Goal: Task Accomplishment & Management: Use online tool/utility

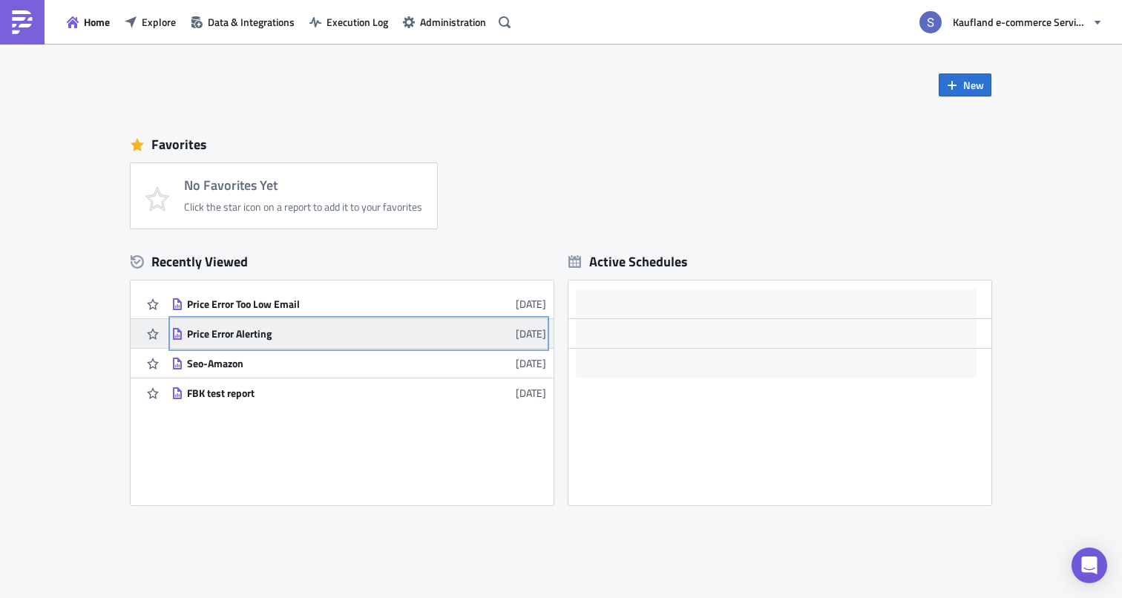
click at [256, 334] on div "Price Error Alerting" at bounding box center [317, 333] width 260 height 13
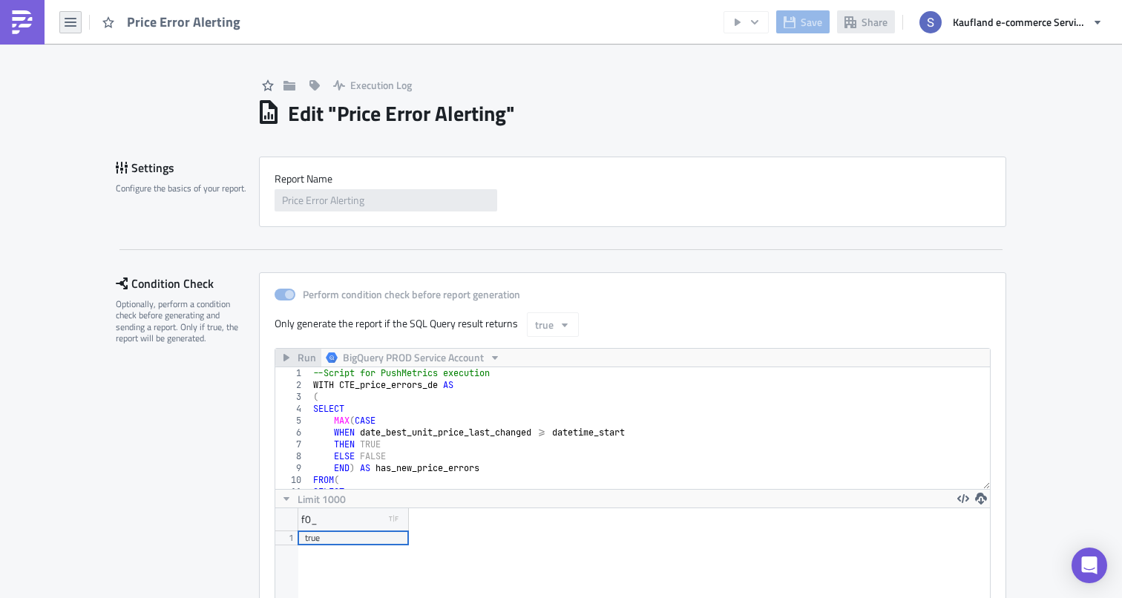
click at [68, 18] on icon "button" at bounding box center [71, 22] width 12 height 9
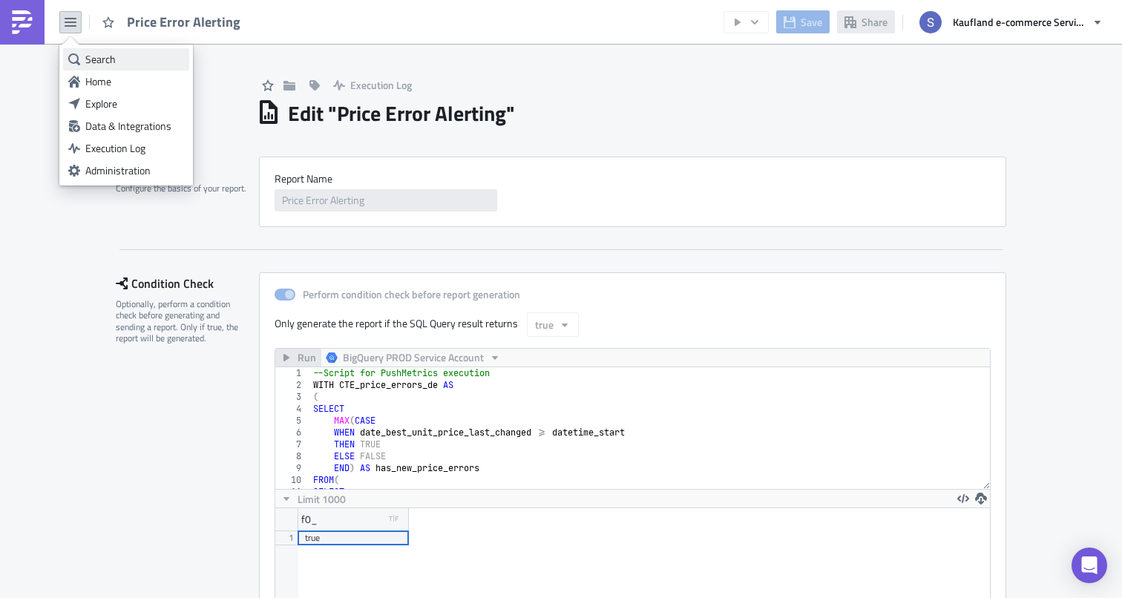
click at [87, 48] on link "Search" at bounding box center [126, 59] width 126 height 22
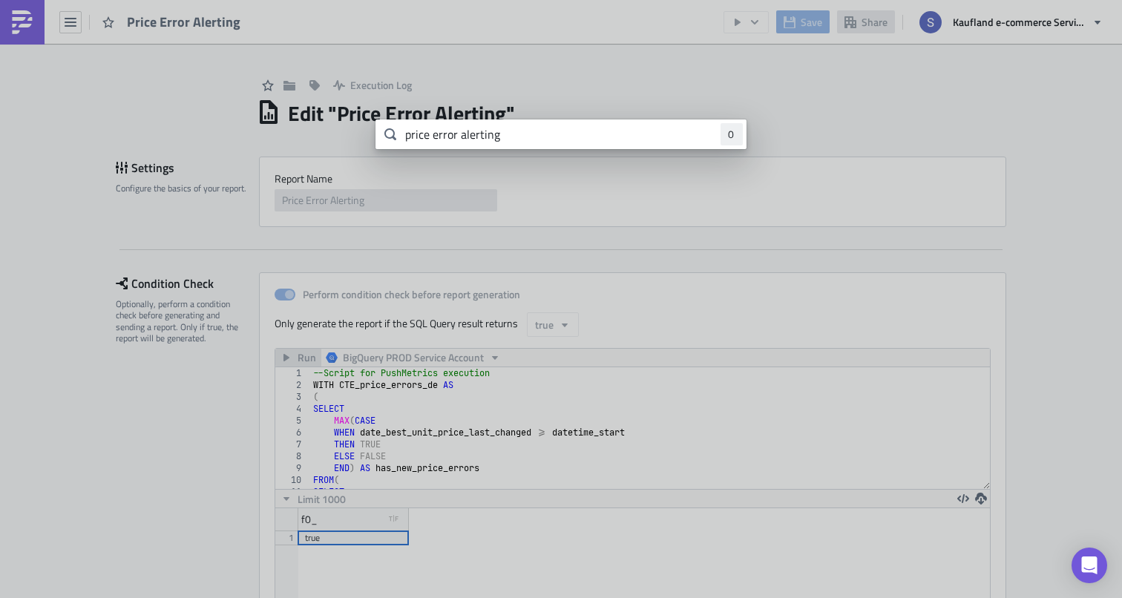
type input "price error alerting"
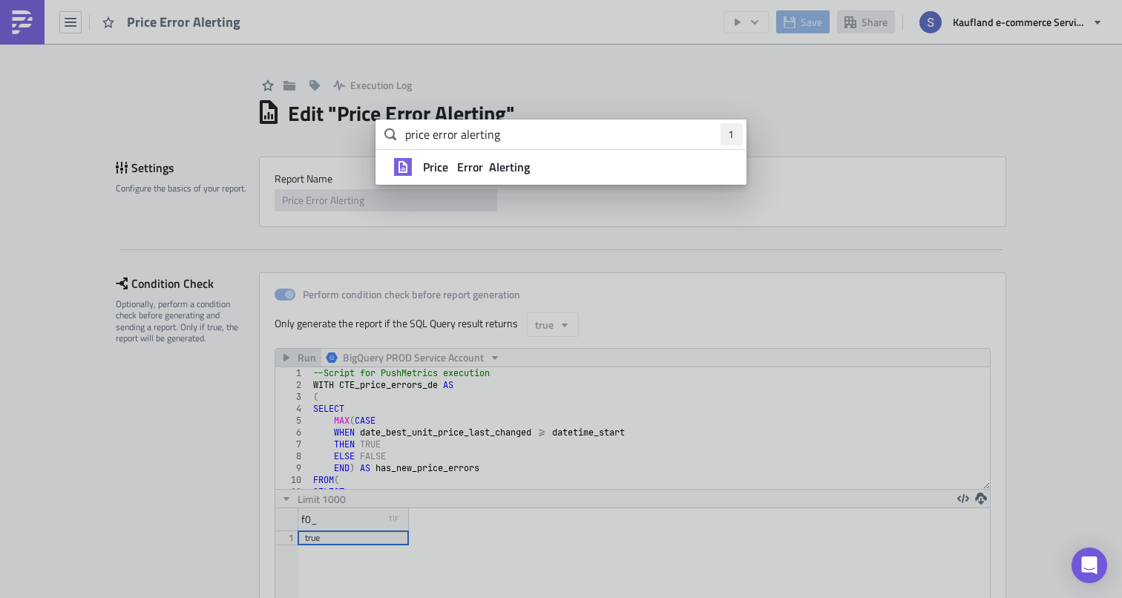
click at [616, 160] on div "Price Error Alerting" at bounding box center [575, 167] width 312 height 15
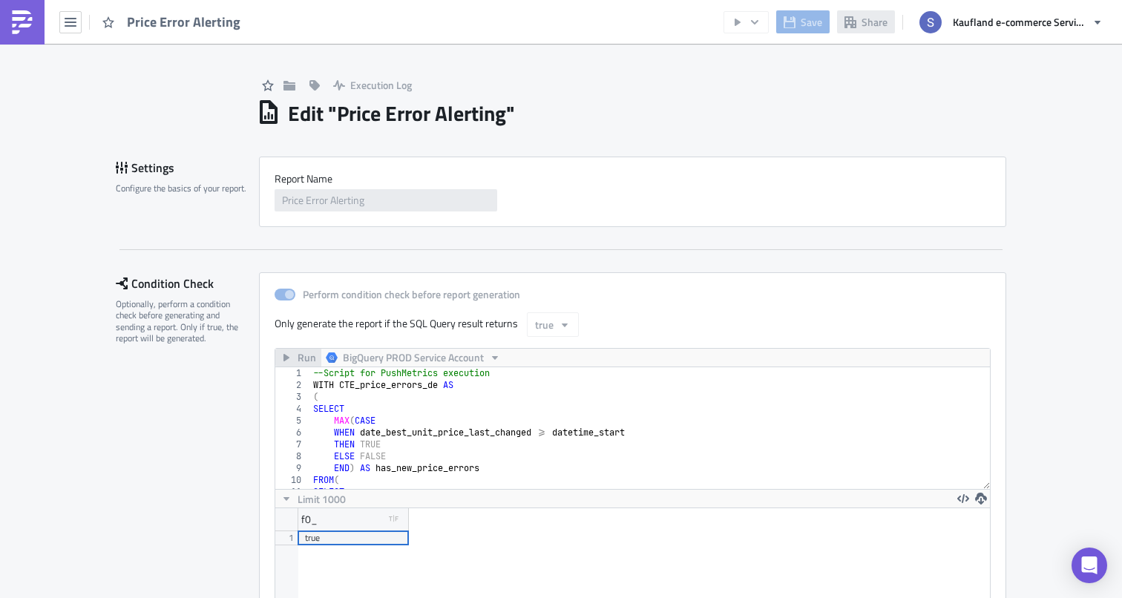
scroll to position [170, 913]
click at [24, 21] on img at bounding box center [22, 22] width 24 height 24
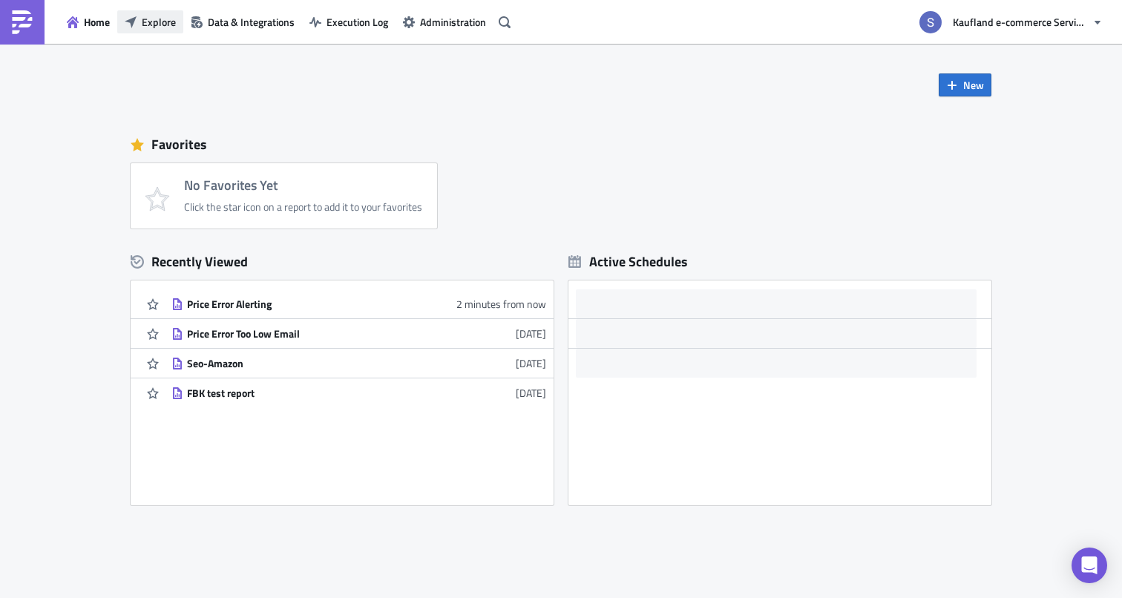
click at [163, 24] on span "Explore" at bounding box center [159, 22] width 34 height 16
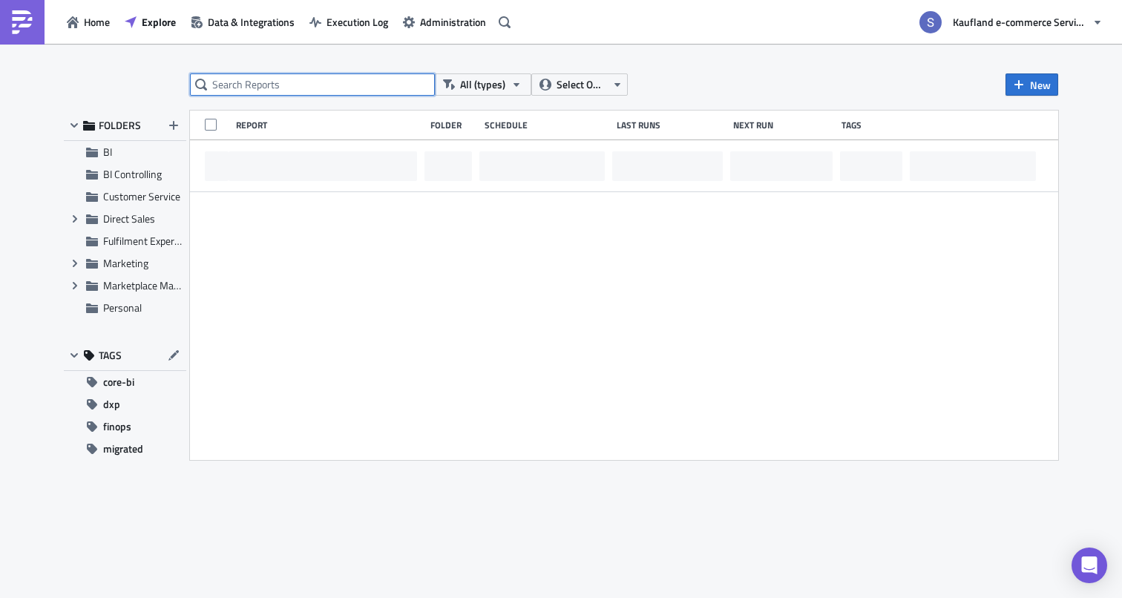
click at [294, 87] on input "text" at bounding box center [312, 84] width 245 height 22
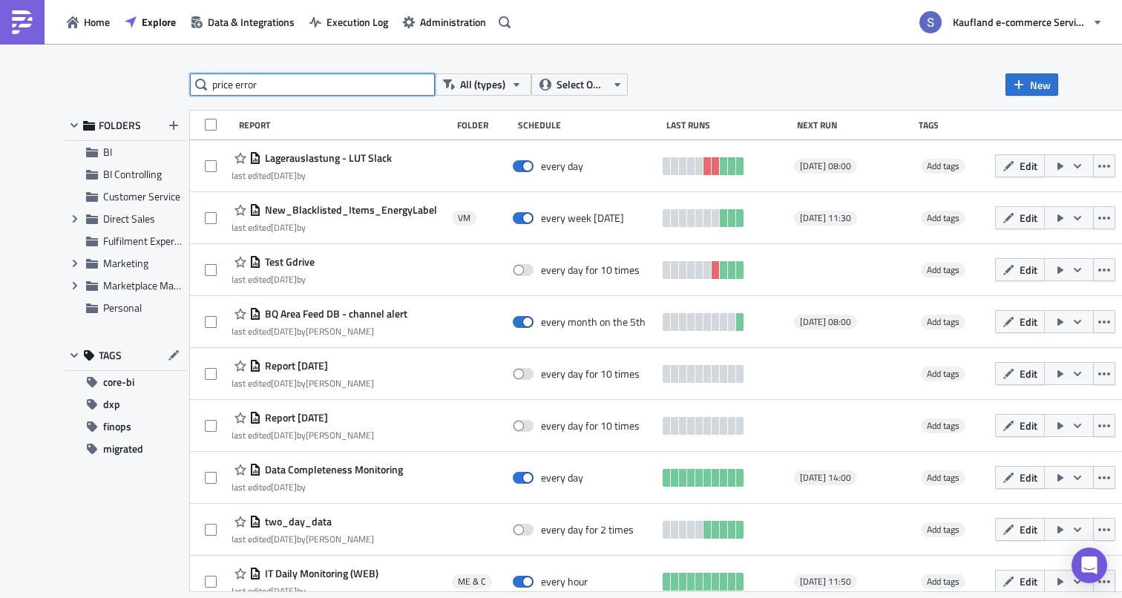
type input "price error"
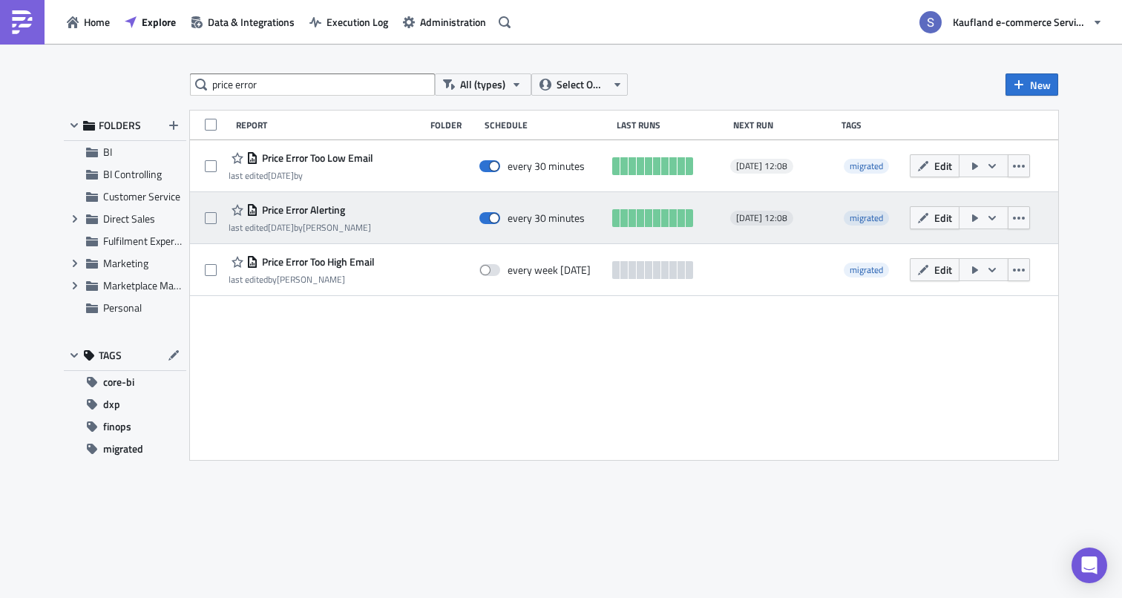
click at [282, 210] on span "Price Error Alerting" at bounding box center [301, 209] width 87 height 13
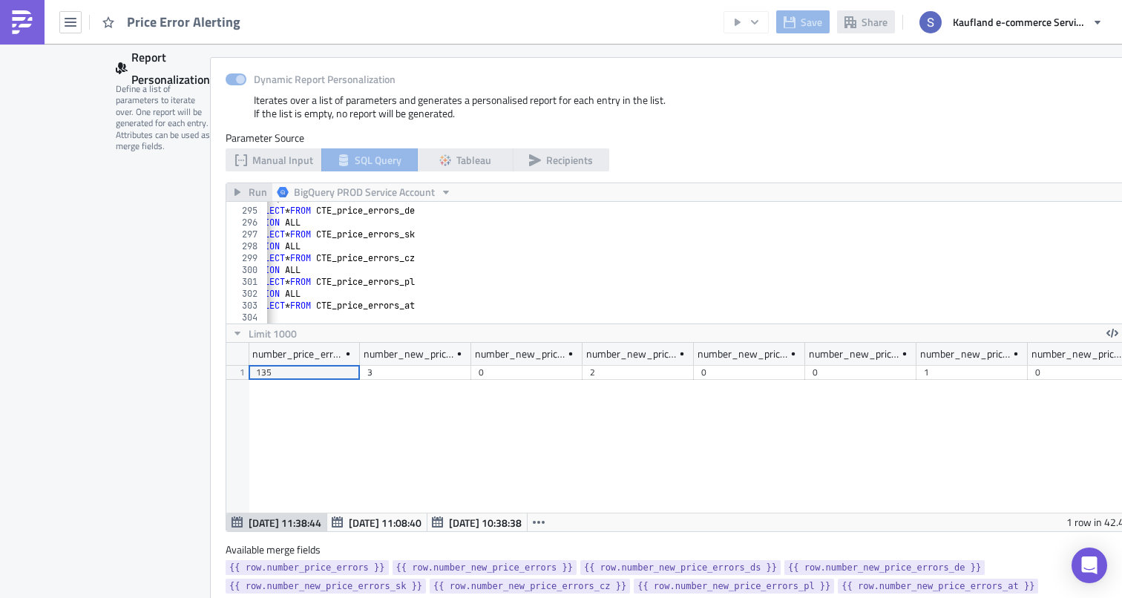
click at [446, 274] on div "FROM ( SELECT * FROM CTE_price_errors_de UNION ALL SELECT * FROM CTE_price_erro…" at bounding box center [844, 265] width 1187 height 145
type textarea "SELECT * FROM CTE_price_errors_at )A"
